Goal: Information Seeking & Learning: Learn about a topic

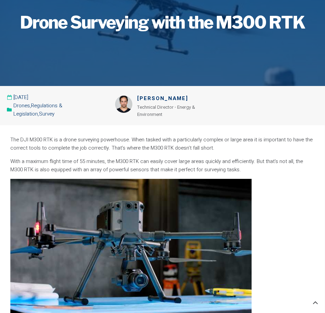
scroll to position [69, 0]
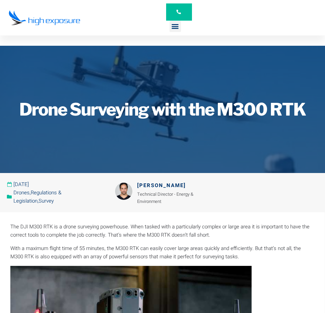
click at [148, 113] on h1 "Drone Surveying with the M300 RTK" at bounding box center [162, 109] width 318 height 17
drag, startPoint x: 237, startPoint y: 64, endPoint x: 200, endPoint y: 24, distance: 54.1
click at [237, 60] on div at bounding box center [162, 109] width 325 height 127
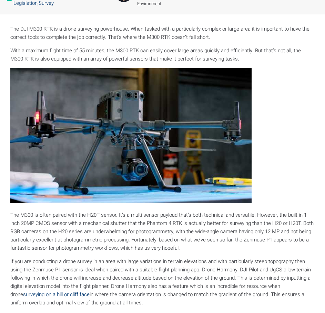
scroll to position [207, 0]
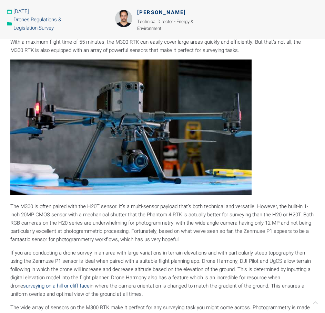
drag, startPoint x: 231, startPoint y: 19, endPoint x: 234, endPoint y: 9, distance: 10.1
click at [231, 19] on div at bounding box center [267, 19] width 114 height 39
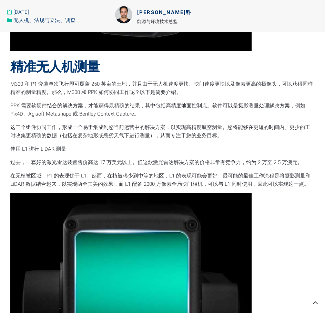
scroll to position [1047, 0]
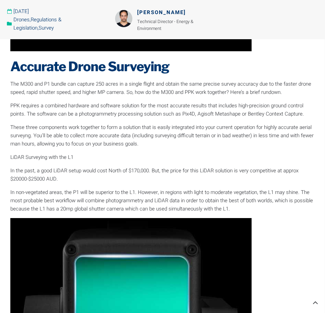
click at [208, 135] on p "These three components work together to form a solution that is easily integrat…" at bounding box center [162, 135] width 304 height 25
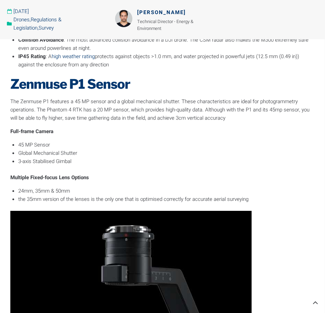
scroll to position [633, 0]
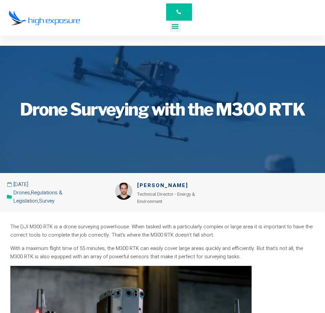
click at [169, 29] on div "Menu Toggle" at bounding box center [174, 26] width 11 height 11
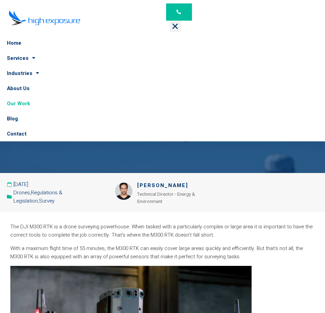
click at [23, 104] on link "Our Work" at bounding box center [162, 103] width 325 height 15
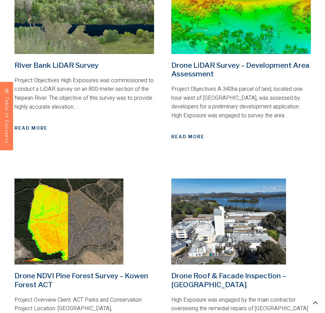
scroll to position [654, 0]
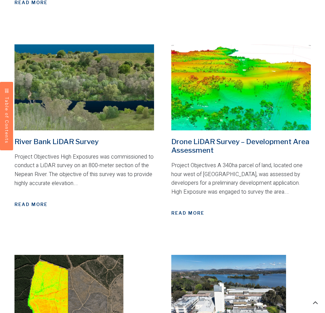
click at [235, 78] on img at bounding box center [240, 87] width 139 height 86
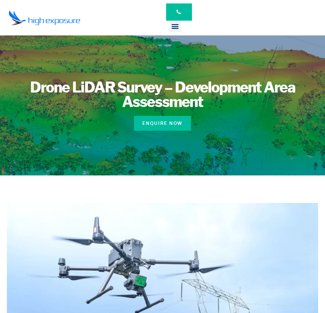
click at [263, 23] on div "Home Services Asset Inspection Drone Surveying Construction Promotion & Events …" at bounding box center [162, 17] width 314 height 35
click at [256, 15] on div "Home Services Asset Inspection Drone Surveying Construction Promotion & Events …" at bounding box center [162, 17] width 314 height 35
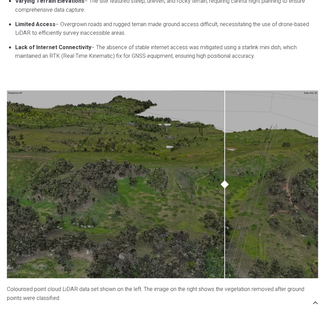
scroll to position [585, 0]
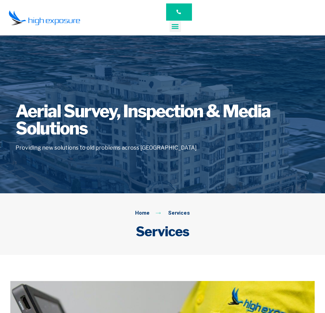
click at [176, 24] on icon "Menu Toggle" at bounding box center [175, 26] width 8 height 8
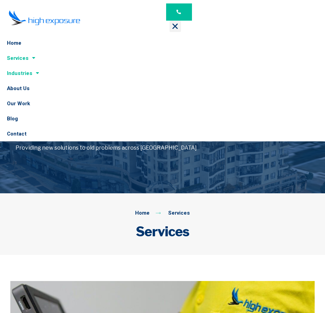
click at [24, 75] on link "Industries" at bounding box center [162, 73] width 325 height 15
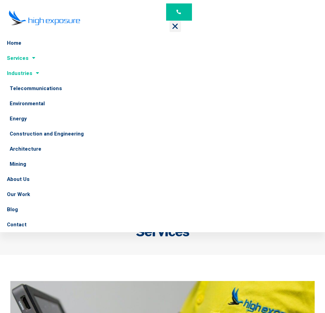
click at [24, 75] on link "Industries" at bounding box center [162, 73] width 325 height 15
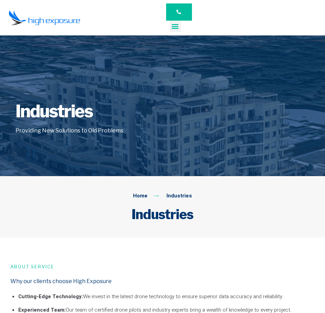
click at [175, 25] on icon "Menu Toggle" at bounding box center [175, 26] width 8 height 8
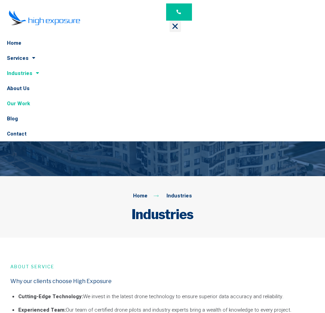
click at [25, 100] on link "Our Work" at bounding box center [162, 103] width 325 height 15
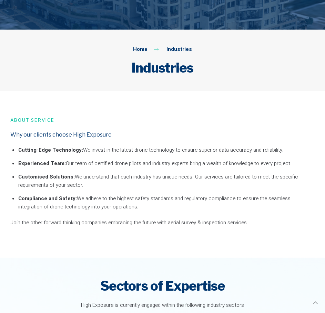
scroll to position [344, 0]
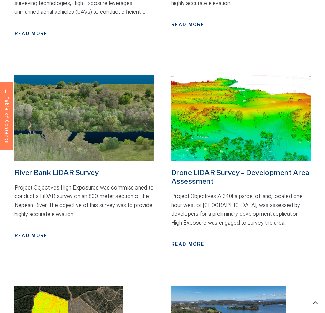
scroll to position [654, 0]
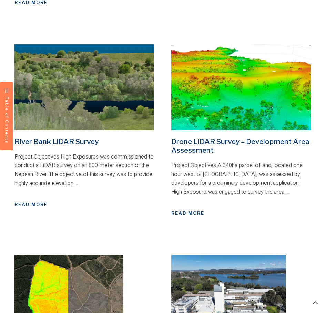
click at [241, 94] on img at bounding box center [240, 87] width 139 height 86
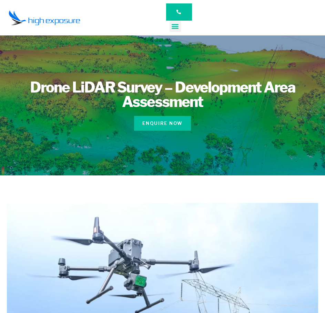
click at [172, 28] on icon "Menu Toggle" at bounding box center [175, 26] width 8 height 8
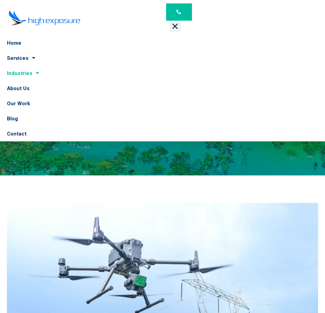
click at [33, 77] on span at bounding box center [35, 73] width 7 height 12
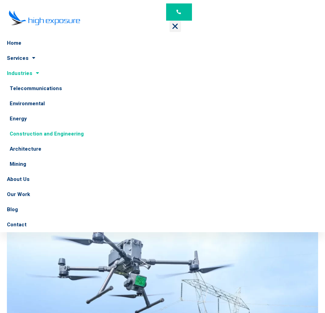
click at [35, 136] on link "Construction and Engineering" at bounding box center [162, 133] width 325 height 15
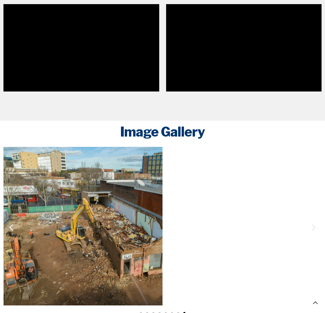
scroll to position [1033, 0]
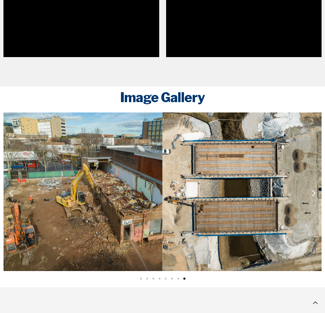
click at [166, 278] on span "Go to slide 5" at bounding box center [166, 279] width 2 height 2
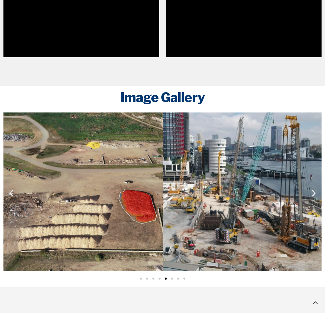
click at [160, 278] on span "Go to slide 4" at bounding box center [159, 279] width 2 height 2
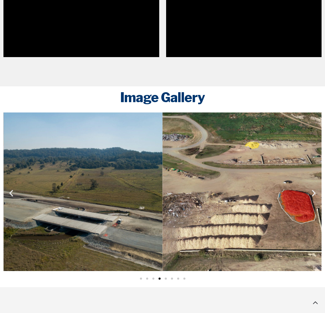
click at [152, 274] on div "Image Carousel" at bounding box center [162, 278] width 318 height 8
click at [144, 274] on div "Image Carousel" at bounding box center [162, 278] width 318 height 8
click at [143, 274] on div "Image Carousel" at bounding box center [162, 278] width 318 height 8
click at [138, 274] on div "Image Carousel" at bounding box center [162, 278] width 318 height 8
click at [140, 278] on span "Go to slide 1" at bounding box center [141, 279] width 2 height 2
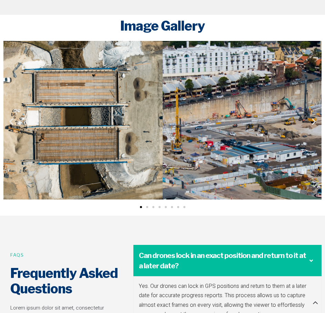
scroll to position [1102, 0]
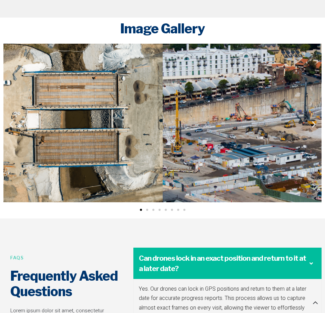
click at [158, 205] on div "Image Carousel" at bounding box center [162, 209] width 318 height 8
click at [160, 205] on div "Image Carousel" at bounding box center [162, 209] width 318 height 8
click at [160, 209] on span "Go to slide 4" at bounding box center [159, 210] width 2 height 2
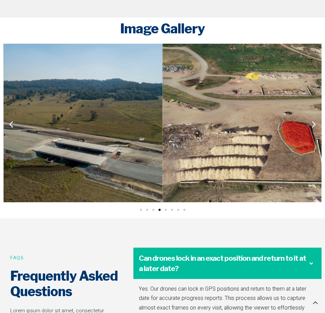
click at [165, 209] on span "Go to slide 5" at bounding box center [166, 210] width 2 height 2
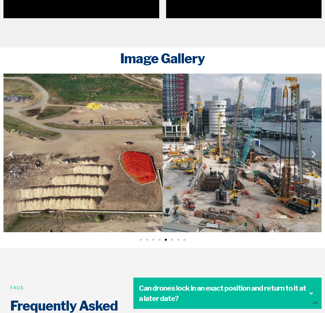
scroll to position [1067, 0]
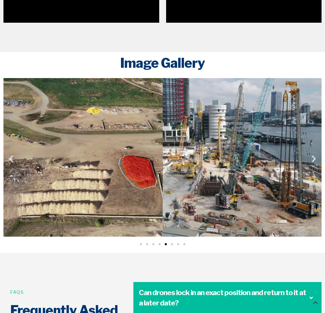
click at [172, 243] on span "Go to slide 6" at bounding box center [172, 244] width 2 height 2
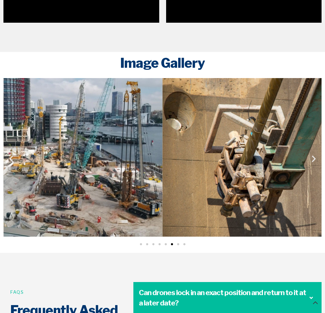
click at [178, 243] on span "Go to slide 7" at bounding box center [178, 244] width 2 height 2
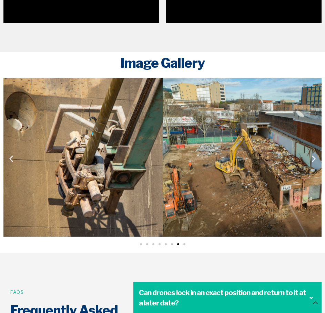
click at [184, 243] on span "Go to slide 8" at bounding box center [184, 244] width 2 height 2
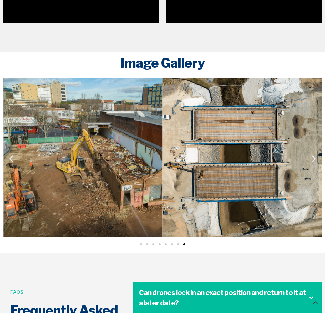
click at [159, 243] on span "Go to slide 4" at bounding box center [159, 244] width 2 height 2
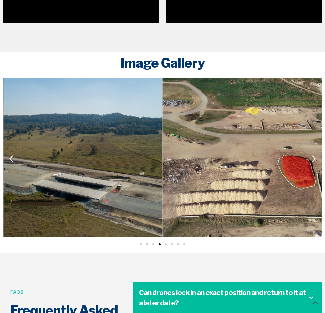
click at [151, 240] on div "Image Carousel" at bounding box center [162, 244] width 318 height 8
click at [145, 240] on div "Image Carousel" at bounding box center [162, 244] width 318 height 8
click at [147, 243] on span "Go to slide 2" at bounding box center [147, 244] width 2 height 2
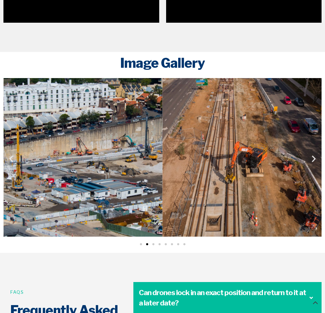
click at [144, 240] on div "Image Carousel" at bounding box center [162, 244] width 318 height 8
click at [159, 243] on span "Go to slide 4" at bounding box center [159, 244] width 2 height 2
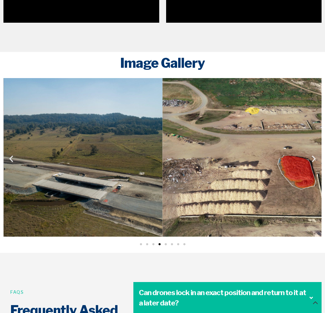
click at [163, 240] on div "Image Carousel" at bounding box center [162, 244] width 318 height 8
click at [166, 243] on span "Go to slide 5" at bounding box center [166, 244] width 2 height 2
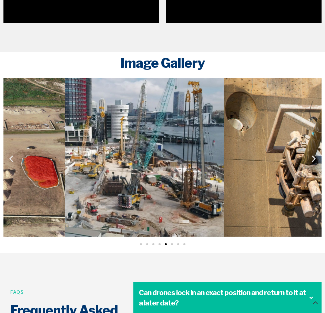
click at [211, 160] on img "6 / 8" at bounding box center [144, 157] width 159 height 159
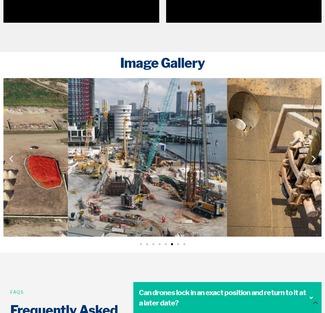
click at [315, 196] on img "7 / 8" at bounding box center [306, 157] width 159 height 159
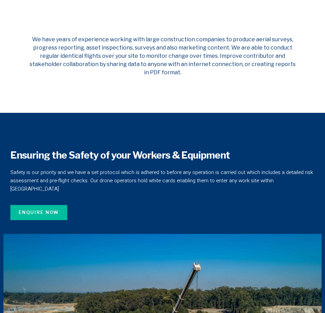
scroll to position [241, 0]
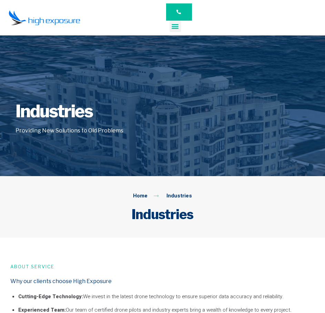
click at [177, 25] on icon "Menu Toggle" at bounding box center [175, 26] width 8 height 8
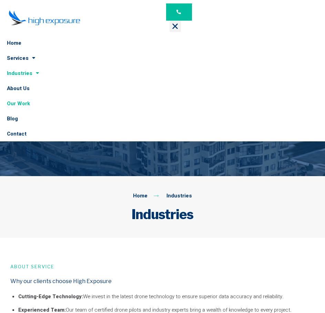
click at [20, 102] on link "Our Work" at bounding box center [162, 103] width 325 height 15
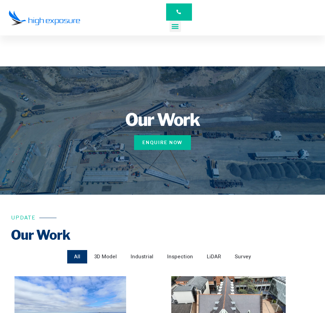
click at [176, 28] on icon "Menu Toggle" at bounding box center [175, 26] width 8 height 8
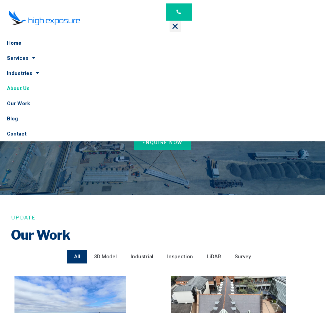
click at [22, 84] on link "About Us" at bounding box center [162, 88] width 325 height 15
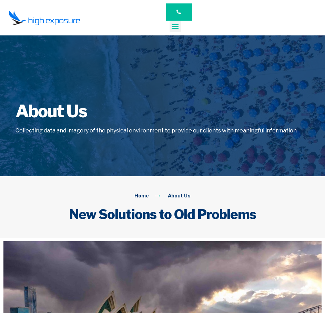
click at [174, 25] on icon "Menu Toggle" at bounding box center [175, 26] width 8 height 8
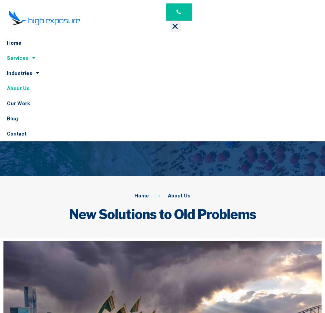
click at [21, 59] on link "Services" at bounding box center [162, 58] width 325 height 15
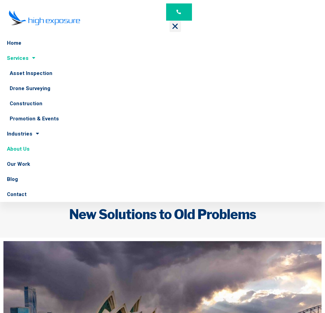
click at [22, 59] on link "Services" at bounding box center [162, 58] width 325 height 15
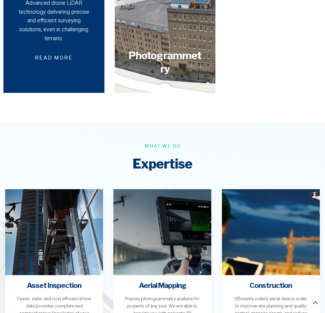
scroll to position [723, 0]
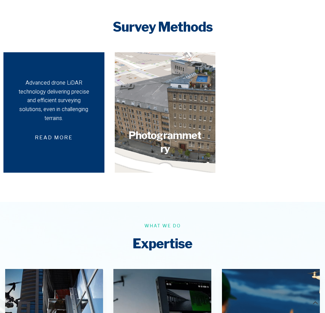
click at [73, 96] on div "Advanced drone LiDAR technology delivering precise and efficient surveying solu…" at bounding box center [53, 101] width 77 height 44
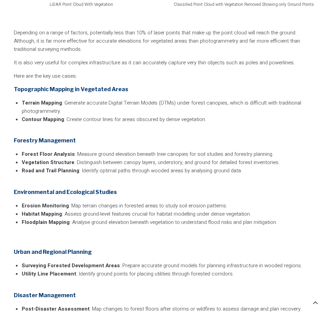
scroll to position [1239, 0]
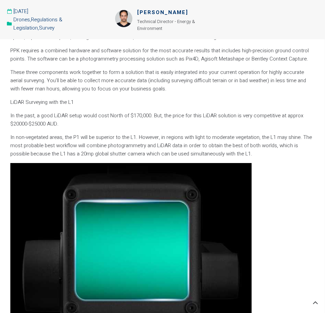
scroll to position [1067, 0]
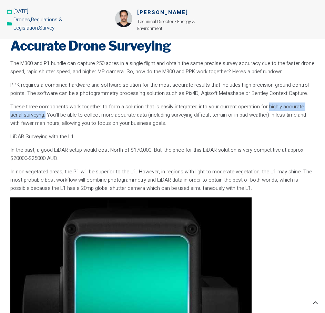
drag, startPoint x: 265, startPoint y: 104, endPoint x: 32, endPoint y: 115, distance: 233.3
click at [32, 115] on p "These three components work together to form a solution that is easily integrat…" at bounding box center [162, 115] width 304 height 25
copy p "highly accurate aerial surveyng."
click at [134, 127] on p "These three components work together to form a solution that is easily integrat…" at bounding box center [162, 115] width 304 height 25
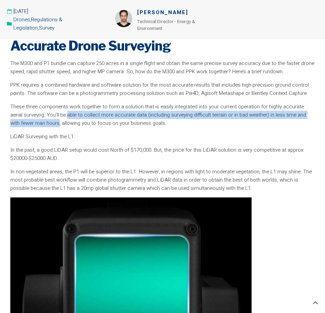
drag, startPoint x: 49, startPoint y: 123, endPoint x: 54, endPoint y: 117, distance: 8.8
click at [54, 117] on p "These three components work together to form a solution that is easily integrat…" at bounding box center [162, 115] width 304 height 25
copy p "able to collect more accurate data (including surveying difficult terrain or in…"
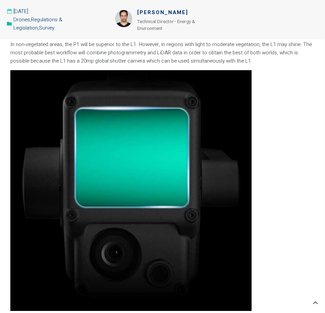
scroll to position [1205, 0]
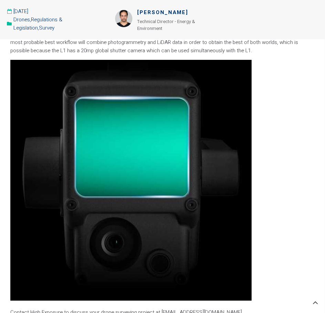
click at [280, 114] on p at bounding box center [162, 181] width 304 height 243
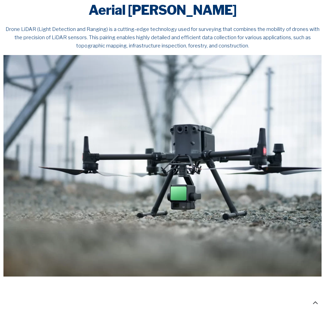
scroll to position [207, 0]
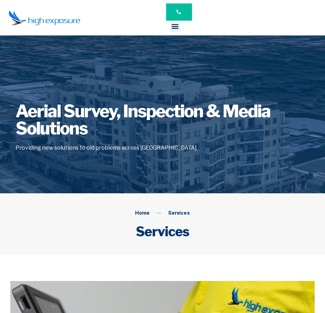
click at [175, 32] on div "Home Services Asset Inspection Drone Surveying Construction Promotion & Events …" at bounding box center [174, 17] width 25 height 35
click at [175, 31] on div "Menu Toggle" at bounding box center [174, 26] width 11 height 11
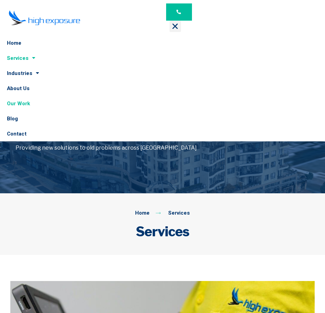
click at [31, 105] on link "Our Work" at bounding box center [162, 103] width 325 height 15
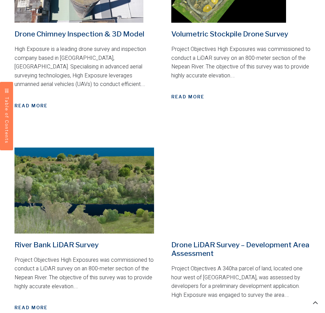
scroll to position [585, 0]
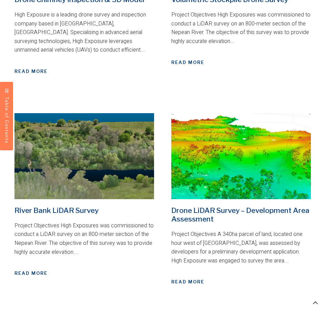
click at [226, 120] on img at bounding box center [240, 156] width 139 height 86
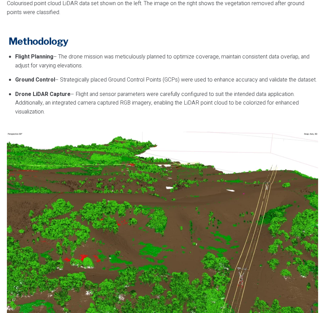
scroll to position [757, 0]
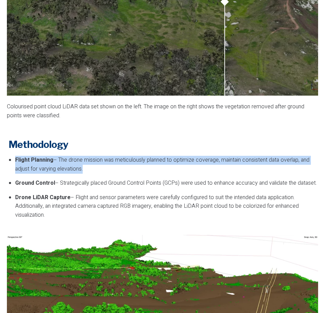
drag, startPoint x: 83, startPoint y: 159, endPoint x: 15, endPoint y: 155, distance: 67.3
click at [15, 156] on p "Flight Planning – The drone mission was meticulously planned to optimize covera…" at bounding box center [166, 165] width 303 height 18
copy p "Flight Planning – The drone mission was meticulously planned to optimize covera…"
drag, startPoint x: 46, startPoint y: 215, endPoint x: 35, endPoint y: 185, distance: 31.7
click at [21, 195] on p "Drone LiDAR Capture – Flight and sensor parameters were carefully configured to…" at bounding box center [166, 206] width 303 height 27
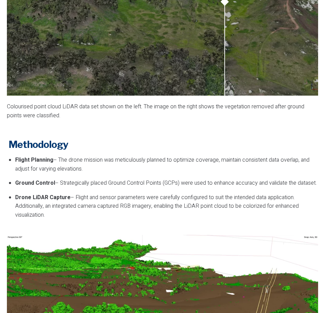
click at [39, 184] on p "Ground Control – Strategically placed Ground Control Points (GCPs) were used to…" at bounding box center [166, 183] width 303 height 9
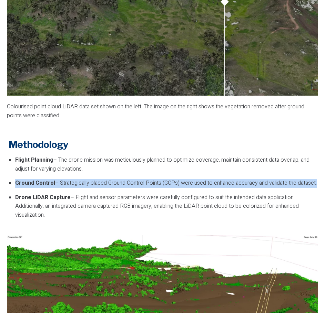
drag, startPoint x: 39, startPoint y: 184, endPoint x: 17, endPoint y: 174, distance: 24.3
click at [17, 179] on p "Ground Control – Strategically placed Ground Control Points (GCPs) were used to…" at bounding box center [166, 183] width 303 height 9
copy p "Ground Control – Strategically placed Ground Control Points (GCPs) were used to…"
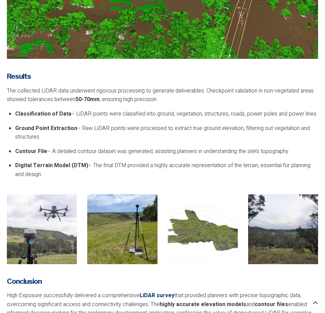
scroll to position [1136, 0]
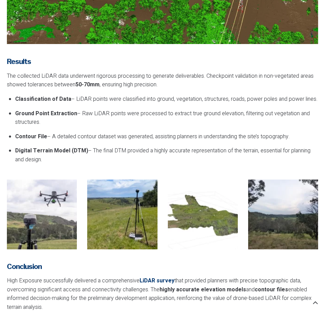
click at [122, 123] on p "Ground Point Extraction – Raw LiDAR points were processed to extract true groun…" at bounding box center [166, 118] width 303 height 18
drag, startPoint x: 43, startPoint y: 158, endPoint x: 10, endPoint y: 96, distance: 70.5
click at [15, 96] on ul "Classification of Data – LiDAR points were classified into ground, vegetation, …" at bounding box center [166, 130] width 303 height 70
copy ul "Classification of Data – LiDAR points were classified into ground, vegetation, …"
click at [137, 122] on p "Ground Point Extraction – Raw LiDAR points were processed to extract true groun…" at bounding box center [166, 118] width 303 height 18
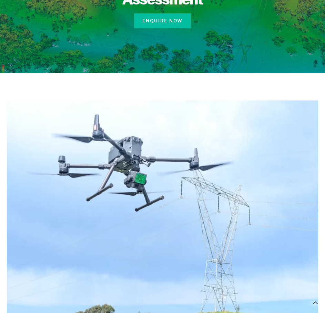
scroll to position [0, 0]
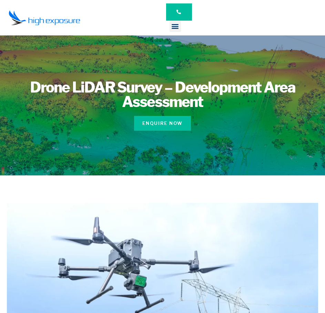
click at [55, 15] on img at bounding box center [45, 17] width 72 height 15
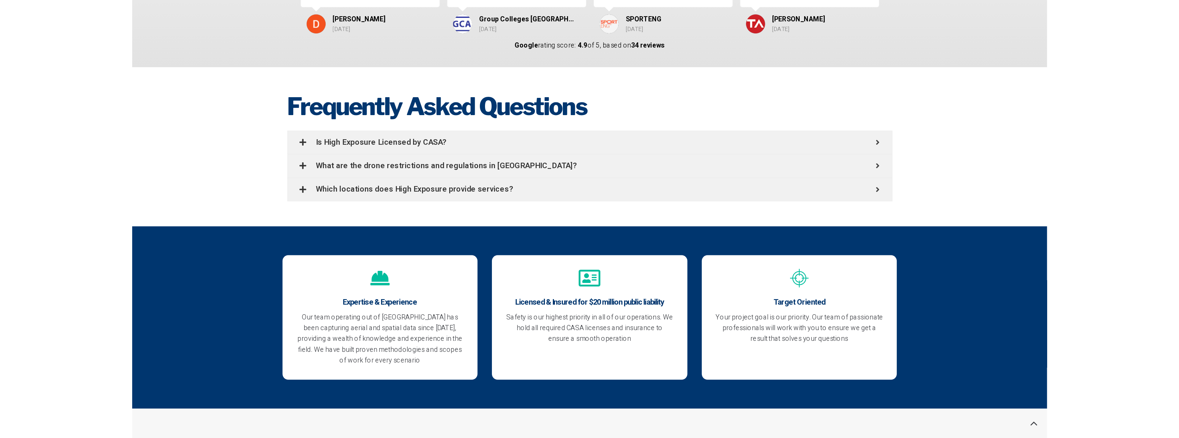
scroll to position [2184, 0]
